Goal: Navigation & Orientation: Find specific page/section

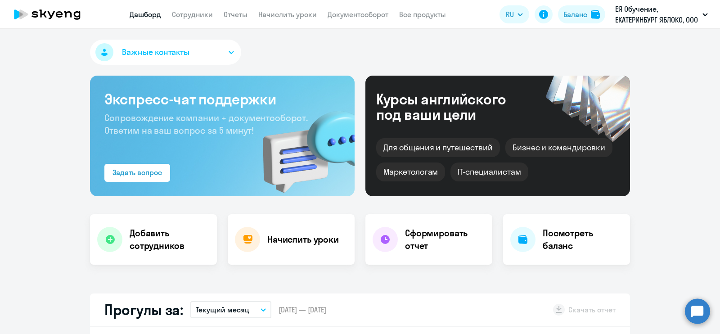
scroll to position [169, 0]
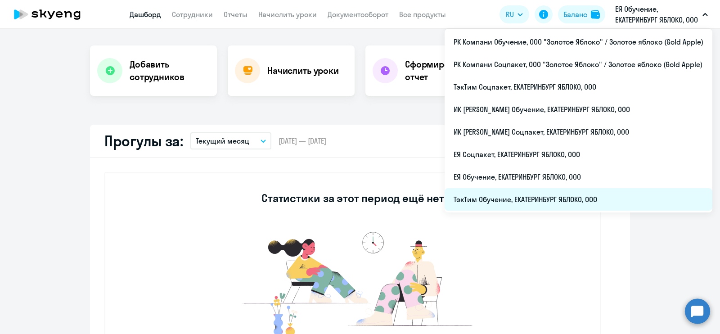
click at [608, 190] on li "ТэкТим Обучение, ЕКАТЕРИНБУРГ ЯБЛОКО, ООО" at bounding box center [579, 199] width 268 height 23
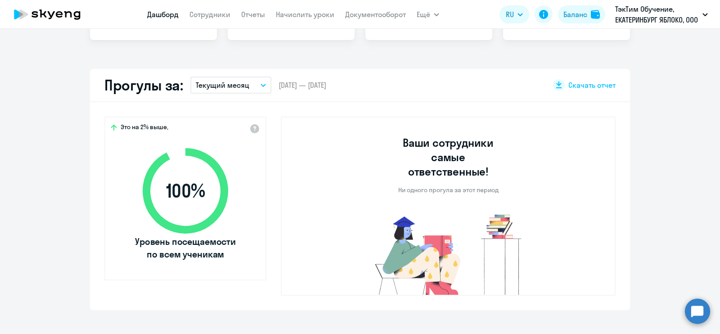
scroll to position [281, 0]
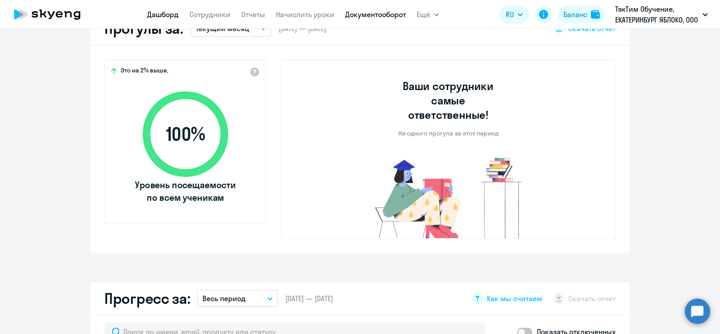
click at [384, 13] on link "Документооборот" at bounding box center [375, 14] width 61 height 9
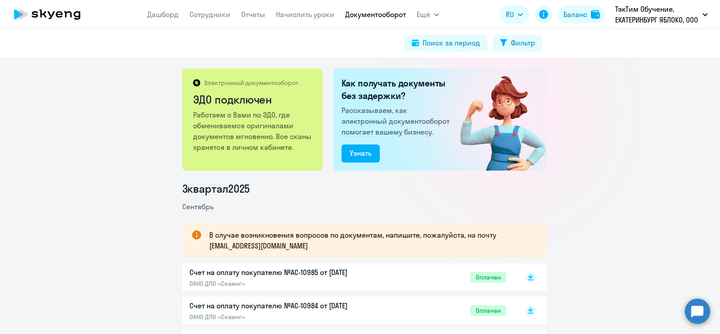
click at [205, 20] on nav "[PERSON_NAME] Отчеты Начислить уроки Документооборот" at bounding box center [276, 14] width 259 height 18
click at [203, 17] on link "Сотрудники" at bounding box center [209, 14] width 41 height 9
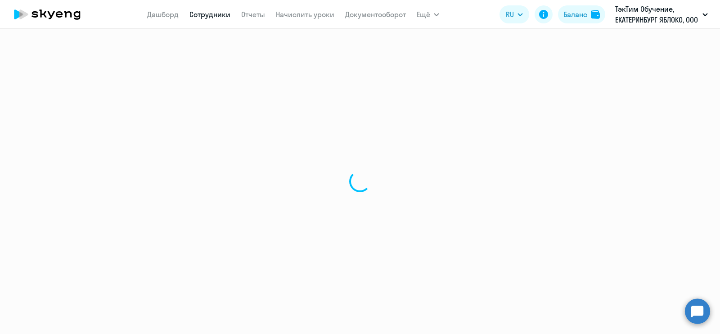
select select "30"
